Goal: Task Accomplishment & Management: Use online tool/utility

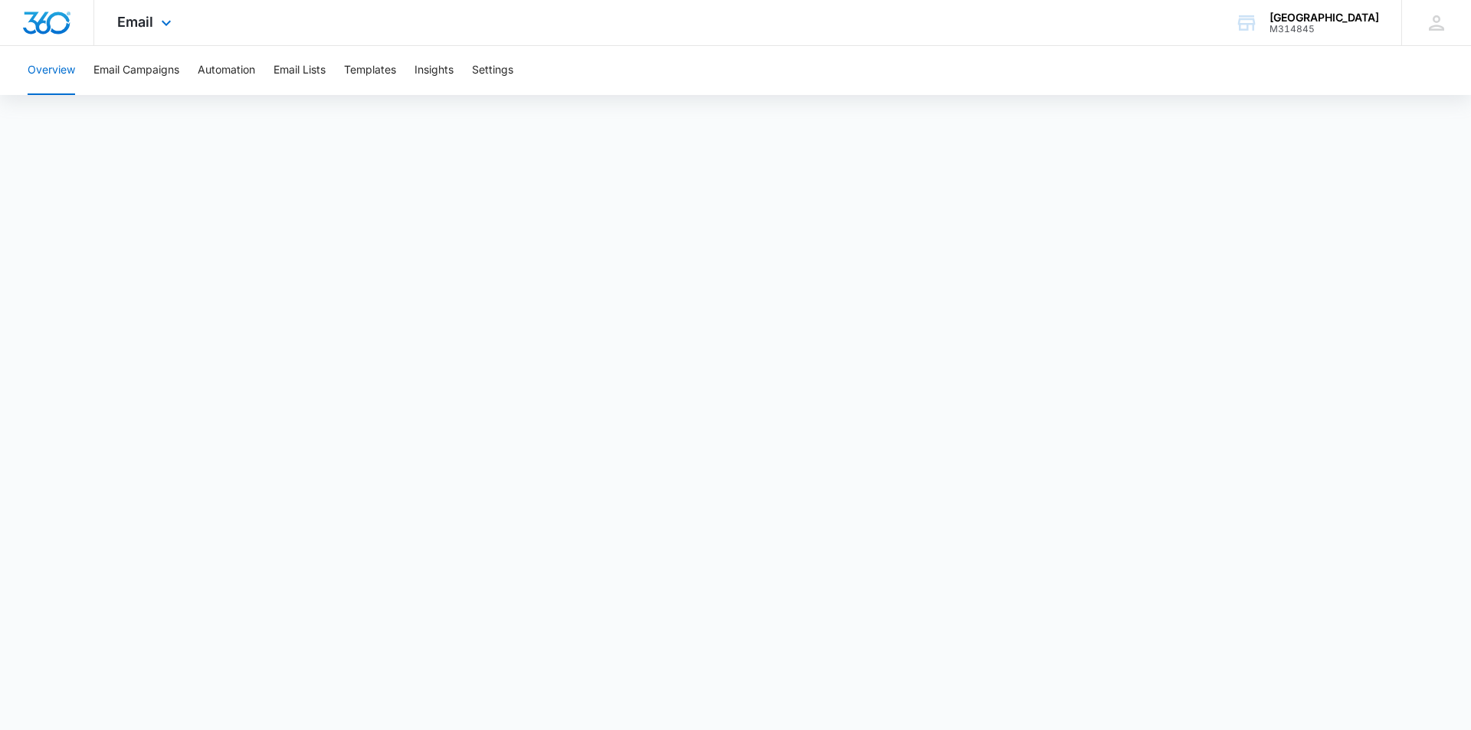
click at [177, 25] on div "Email Apps Reputation CRM Email Social Content Ads Intelligence Files Brand Set…" at bounding box center [146, 22] width 104 height 45
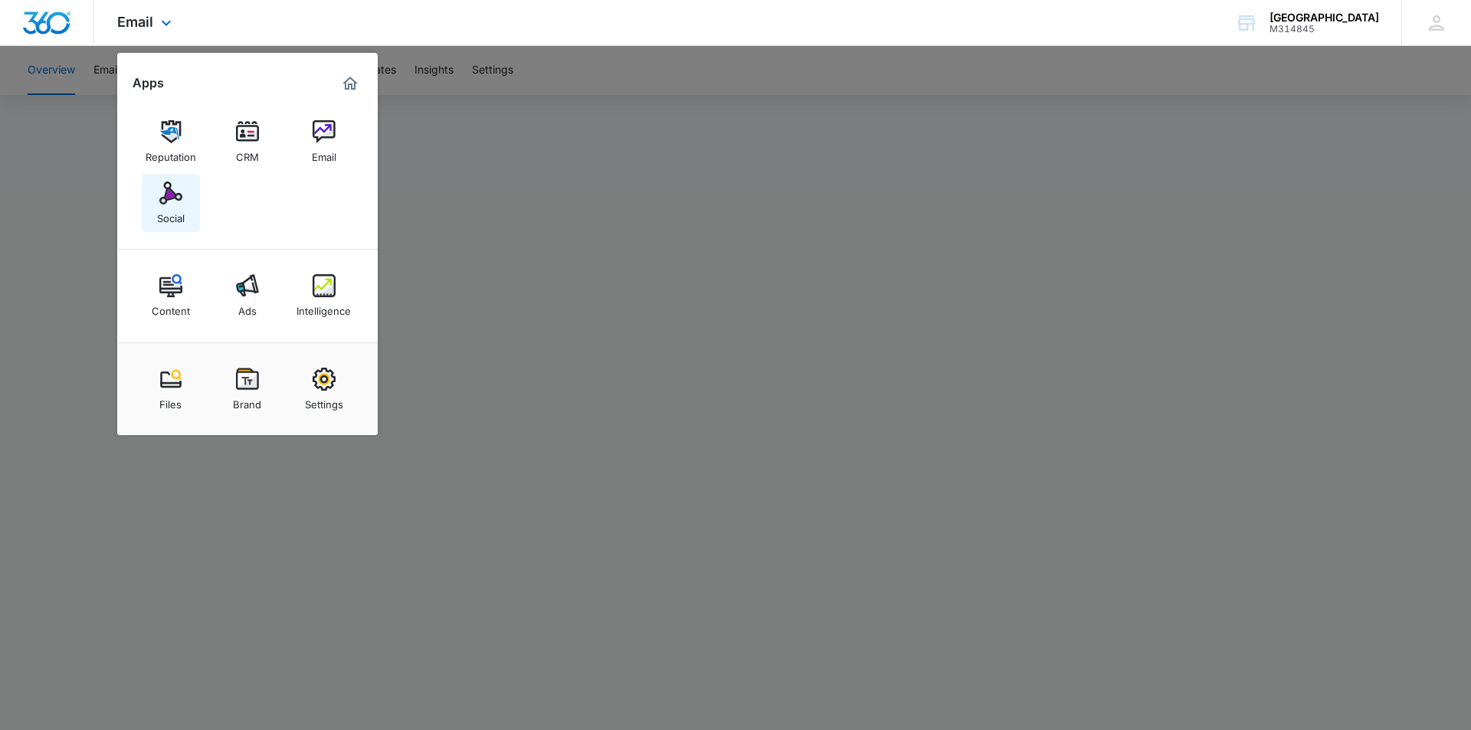
click at [179, 218] on div "Social" at bounding box center [171, 215] width 28 height 20
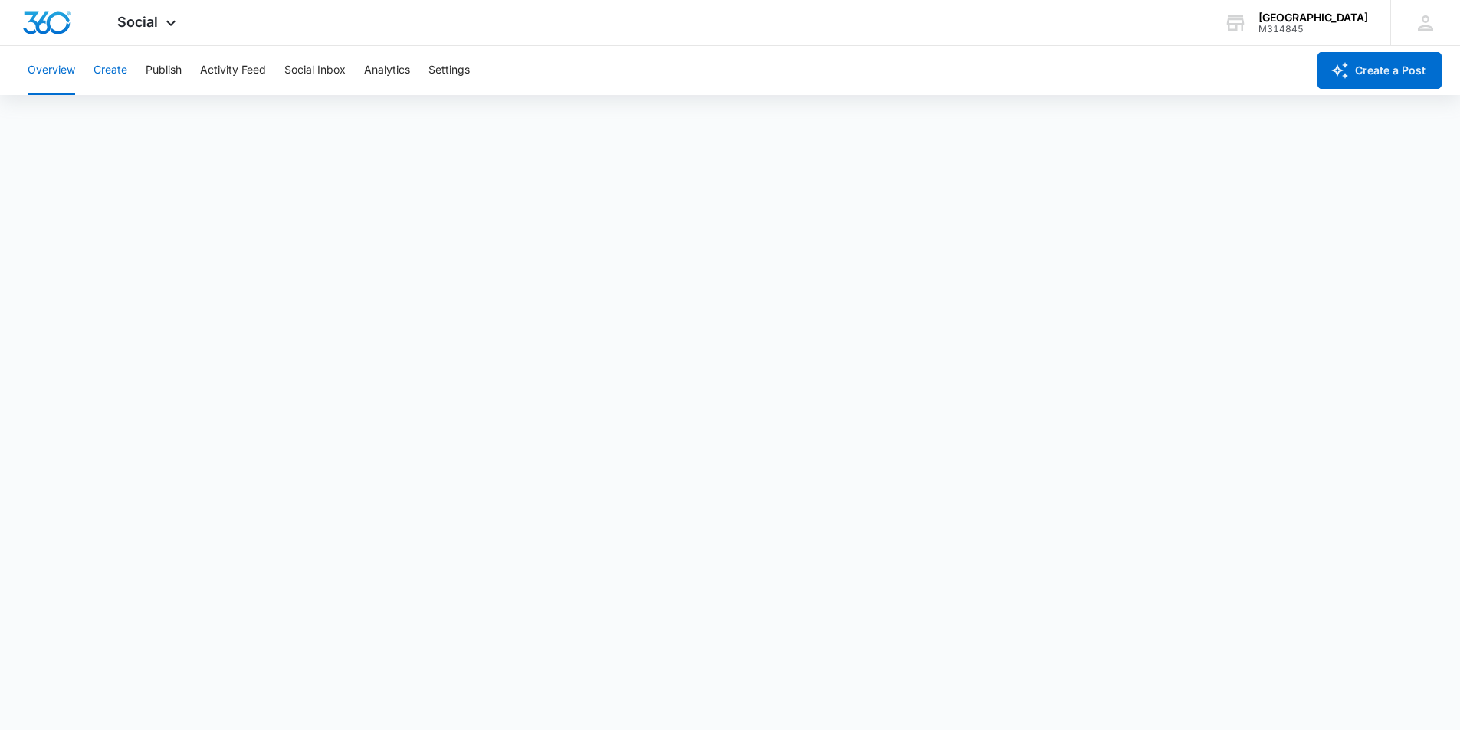
click at [99, 61] on button "Create" at bounding box center [110, 70] width 34 height 49
click at [176, 64] on button "Publish" at bounding box center [164, 70] width 36 height 49
click at [113, 122] on button "Schedules" at bounding box center [117, 117] width 52 height 43
